Goal: Information Seeking & Learning: Learn about a topic

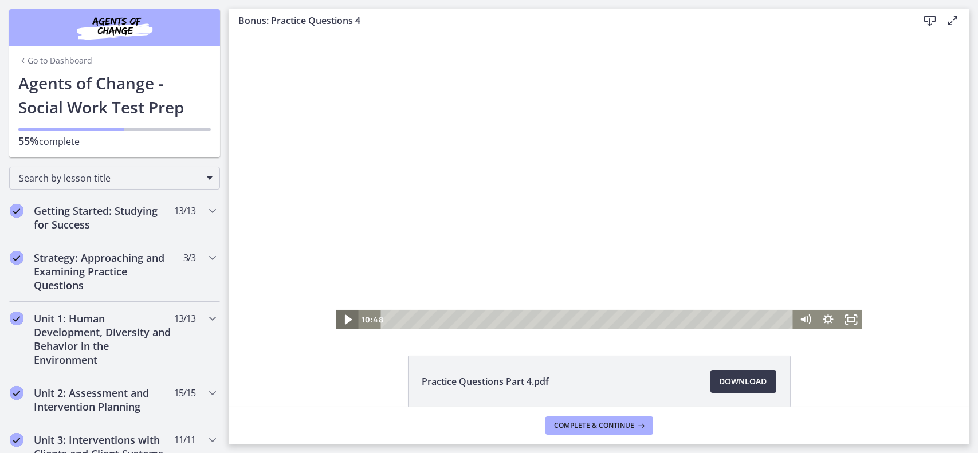
click at [344, 322] on icon "Play Video" at bounding box center [348, 319] width 28 height 23
click at [344, 322] on icon "Pause" at bounding box center [346, 320] width 7 height 9
click at [344, 316] on icon "Play Video" at bounding box center [347, 320] width 7 height 10
click at [343, 322] on icon "Pause" at bounding box center [347, 319] width 28 height 23
click at [343, 322] on icon "Play Video" at bounding box center [348, 319] width 28 height 23
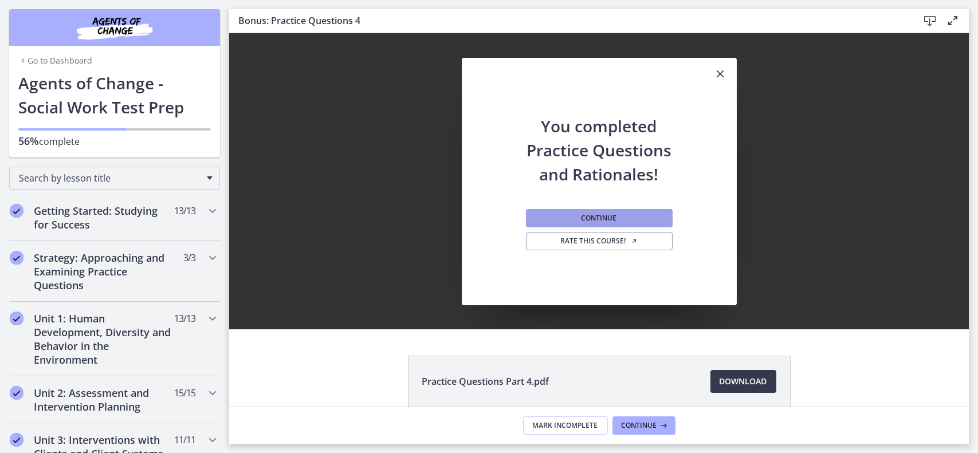
click at [646, 215] on button "Continue" at bounding box center [599, 218] width 147 height 18
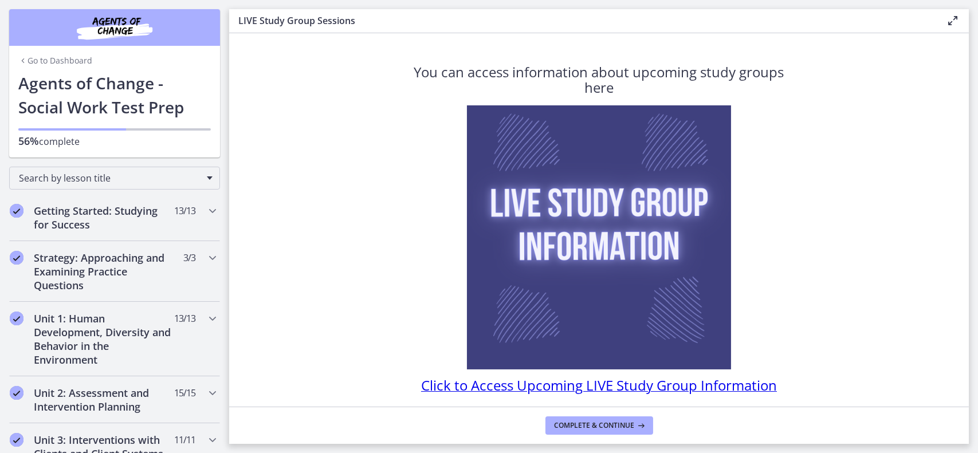
scroll to position [43, 0]
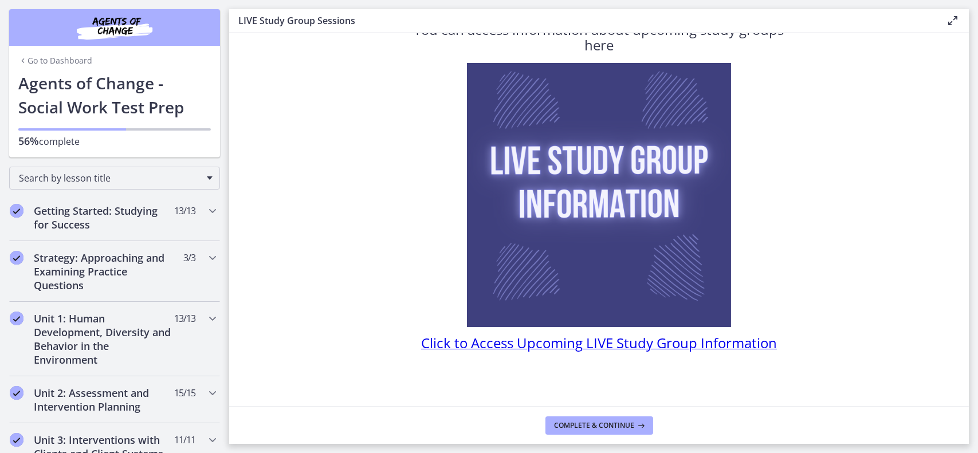
click at [542, 340] on span "Click to Access Upcoming LIVE Study Group Information" at bounding box center [599, 343] width 356 height 19
click at [626, 430] on span "Complete & continue" at bounding box center [595, 425] width 80 height 9
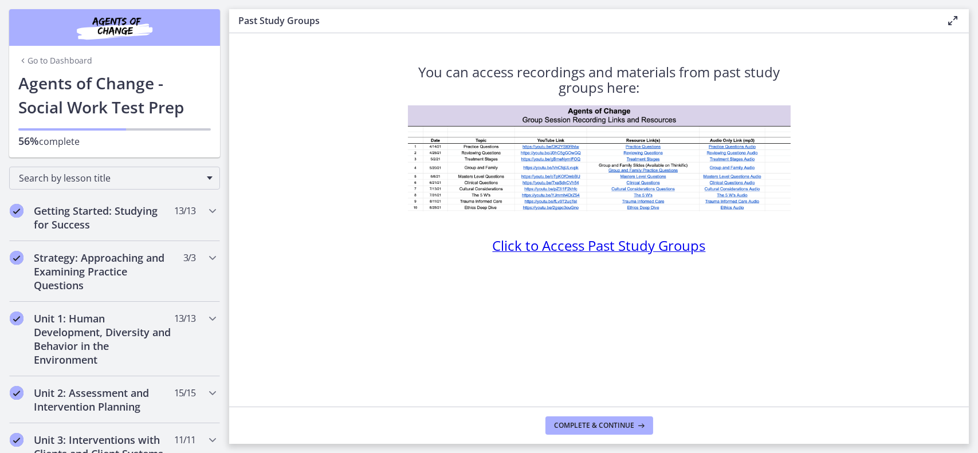
click at [627, 176] on img at bounding box center [599, 158] width 383 height 106
